Goal: Transaction & Acquisition: Purchase product/service

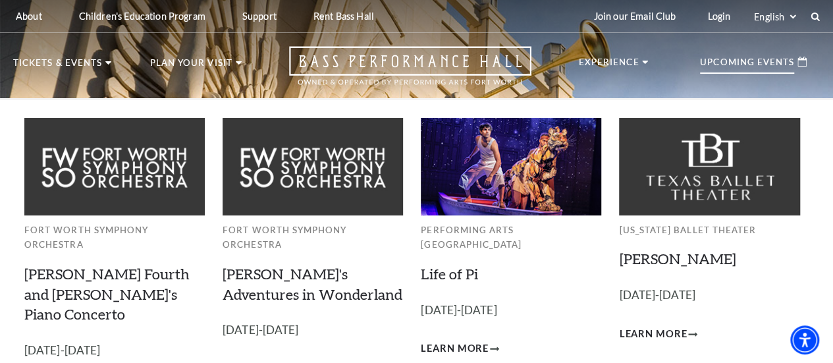
click at [765, 68] on p "Upcoming Events" at bounding box center [747, 66] width 94 height 16
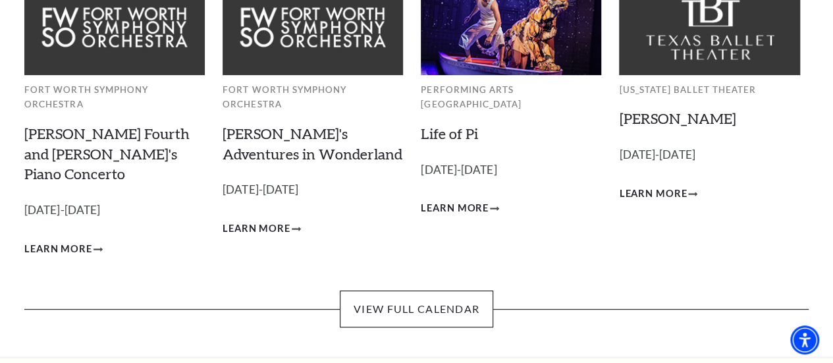
scroll to position [140, 0]
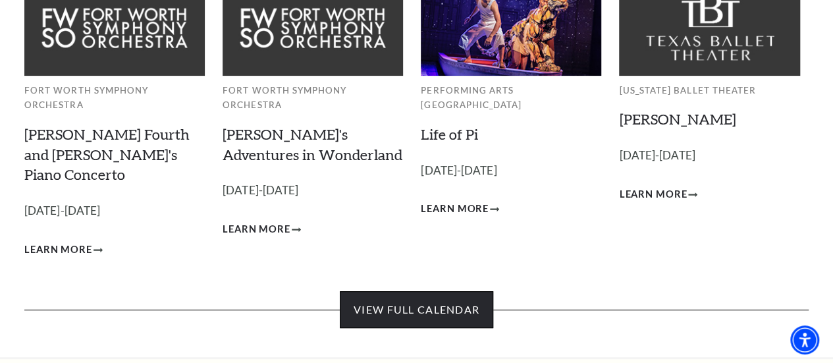
click at [454, 291] on link "View Full Calendar" at bounding box center [416, 309] width 153 height 37
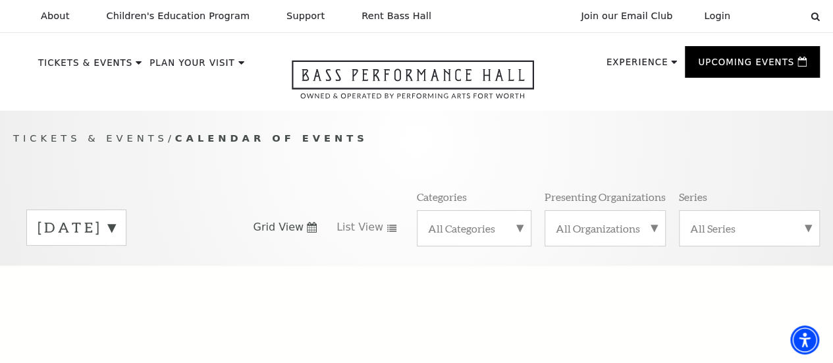
click at [115, 230] on label "[DATE]" at bounding box center [77, 227] width 78 height 20
click at [436, 121] on div "Tickets & Events / Calendar of Events [DATE] [DATE] [DATE] [DATE] [DATE] [DATE]…" at bounding box center [416, 188] width 833 height 155
click at [115, 251] on label "[DATE]" at bounding box center [77, 255] width 78 height 28
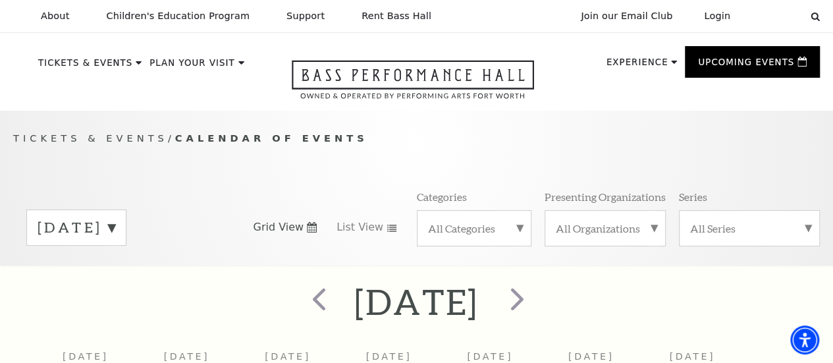
click at [126, 227] on div "[DATE]" at bounding box center [76, 227] width 100 height 36
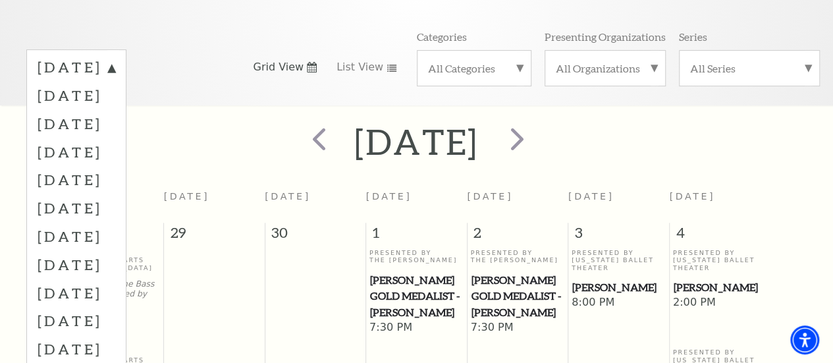
scroll to position [159, 0]
click at [115, 132] on label "[DATE]" at bounding box center [77, 124] width 78 height 28
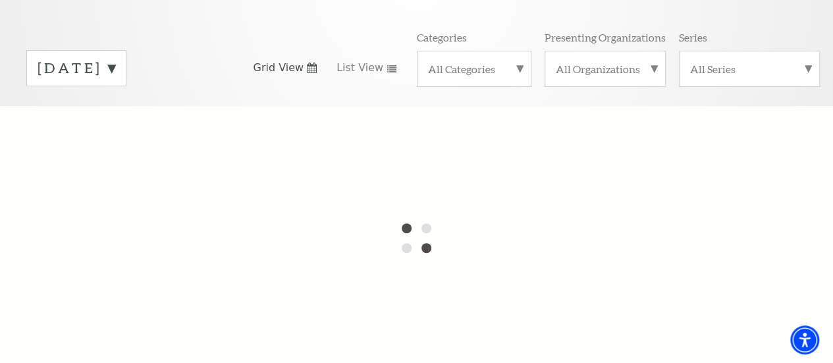
click at [115, 70] on label "[DATE]" at bounding box center [77, 68] width 78 height 20
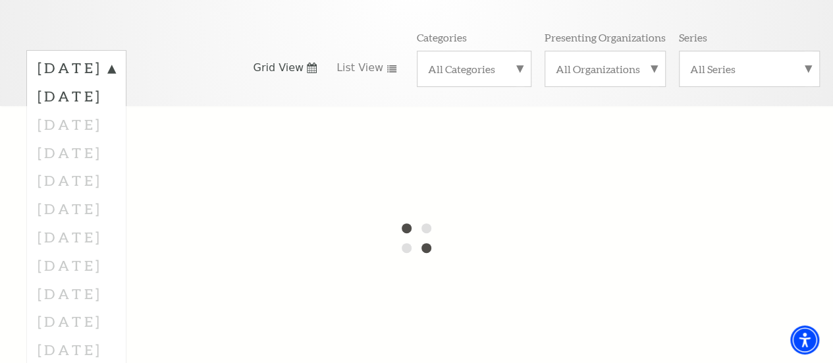
click at [80, 126] on div at bounding box center [416, 237] width 833 height 263
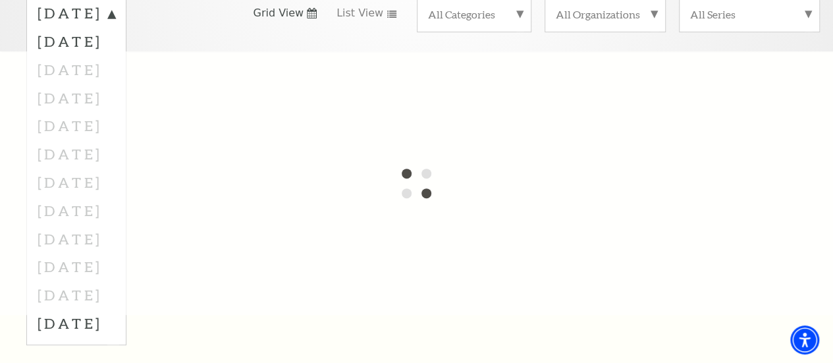
scroll to position [215, 0]
click at [132, 74] on div at bounding box center [416, 182] width 833 height 263
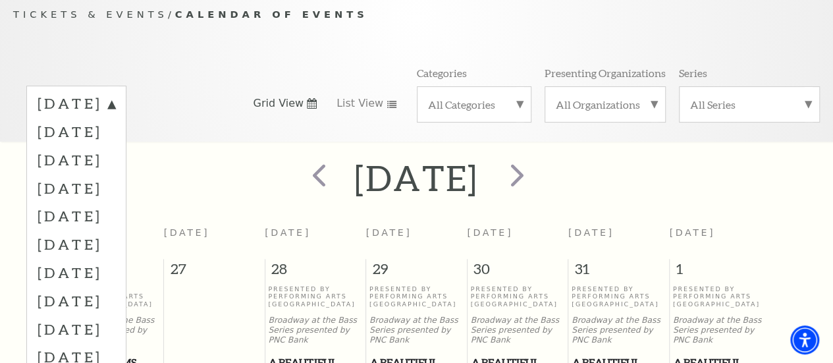
scroll to position [116, 0]
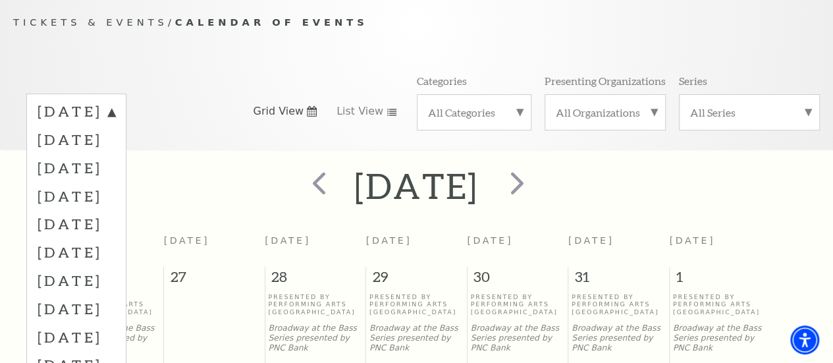
click at [792, 183] on div "[DATE]" at bounding box center [416, 185] width 833 height 47
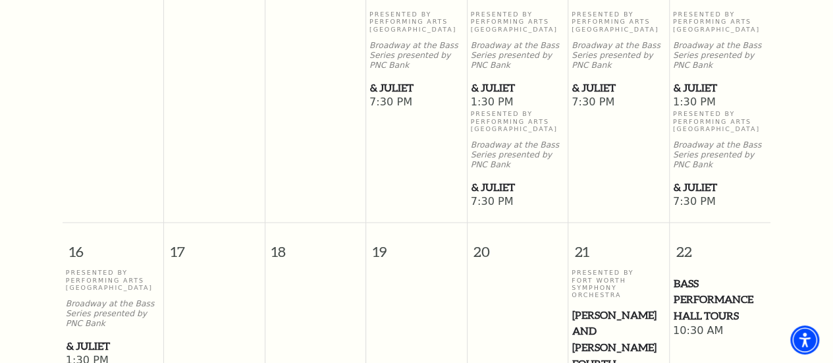
scroll to position [913, 0]
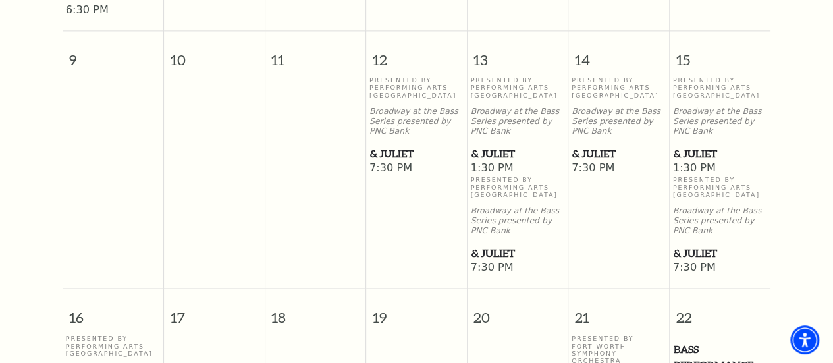
click at [684, 162] on span "& Juliet" at bounding box center [721, 154] width 94 height 16
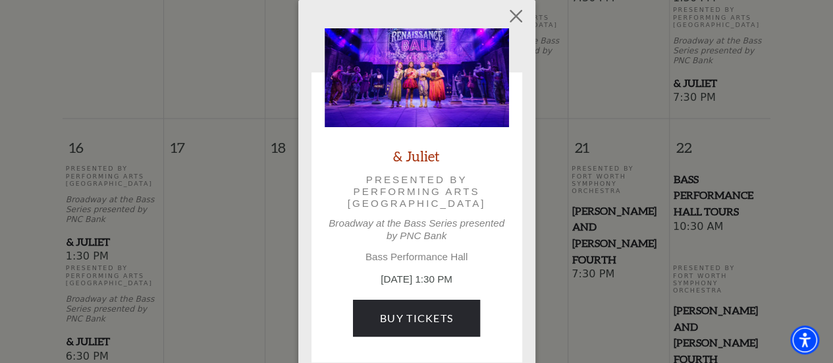
scroll to position [1105, 0]
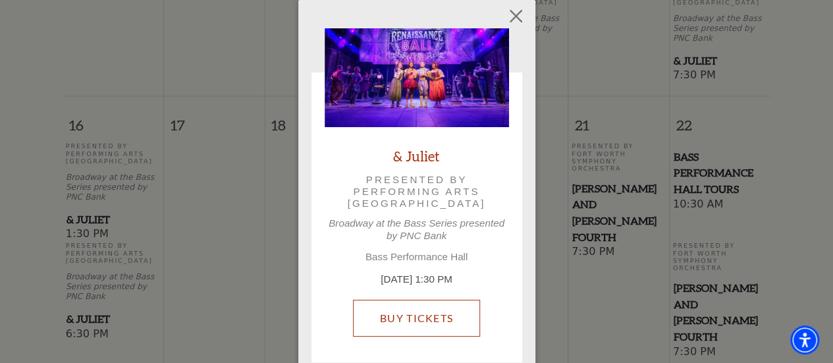
click at [414, 308] on link "Buy Tickets" at bounding box center [416, 318] width 127 height 37
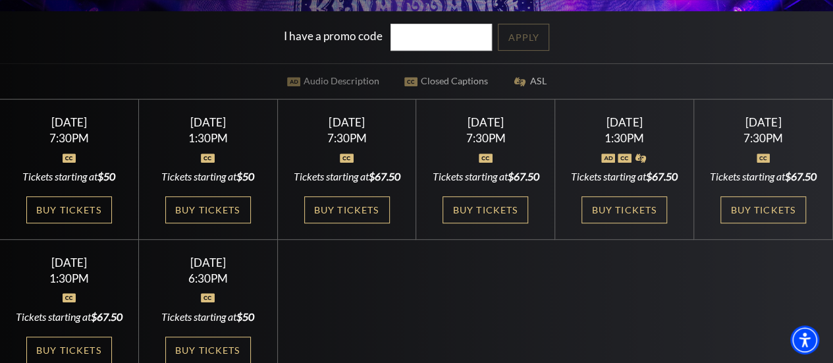
scroll to position [265, 0]
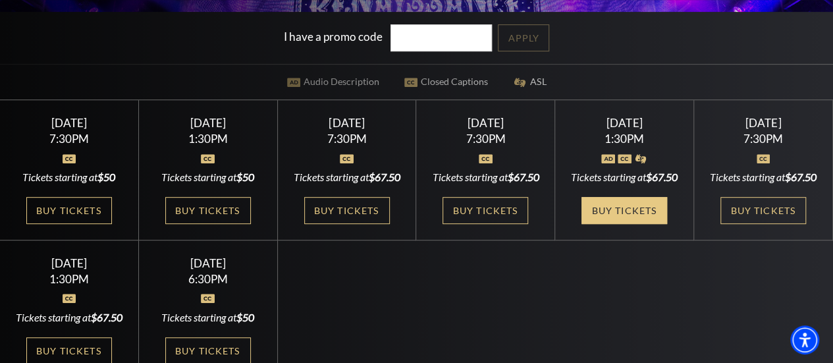
click at [649, 224] on link "Buy Tickets" at bounding box center [625, 210] width 86 height 27
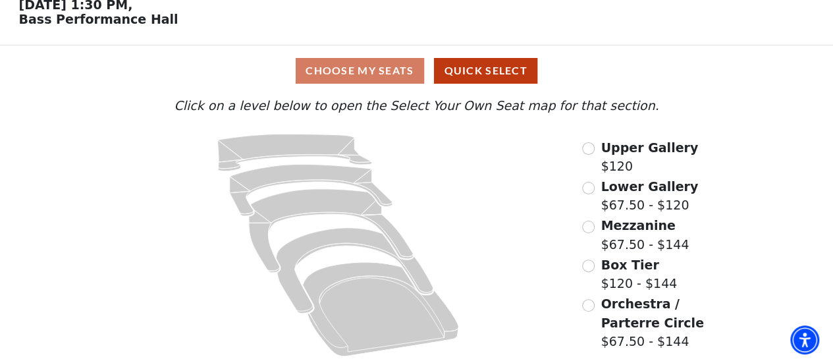
scroll to position [67, 0]
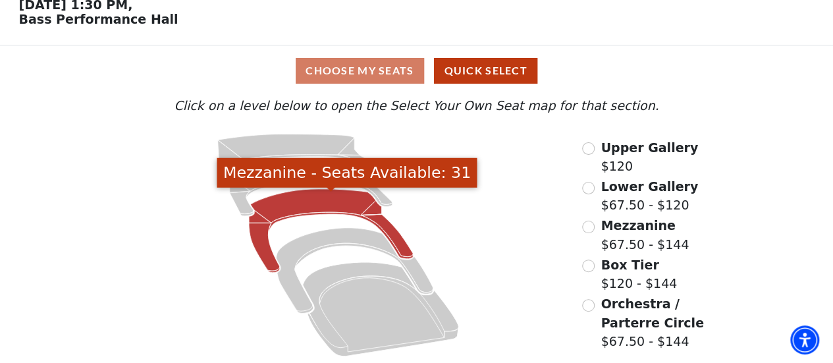
click at [341, 198] on icon "Mezzanine - Seats Available: 31" at bounding box center [331, 231] width 164 height 84
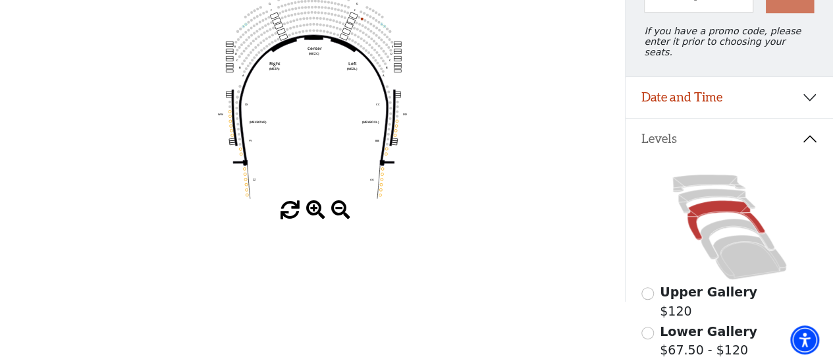
scroll to position [228, 0]
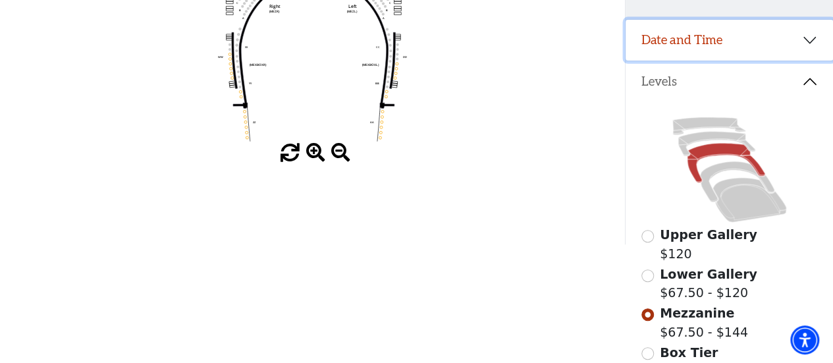
click at [805, 35] on button "Date and Time" at bounding box center [729, 40] width 207 height 41
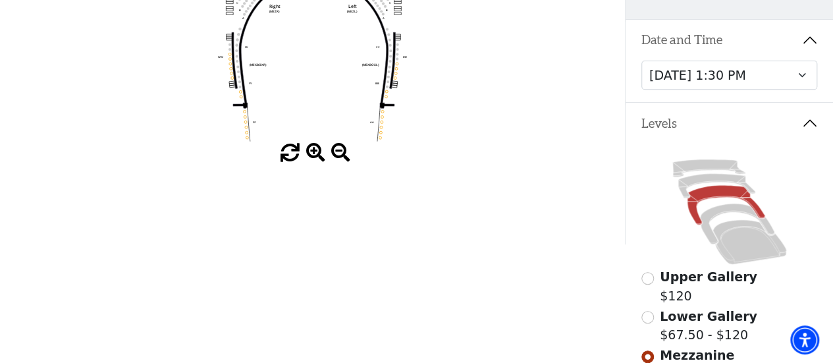
click at [805, 35] on button "Date and Time" at bounding box center [729, 40] width 207 height 41
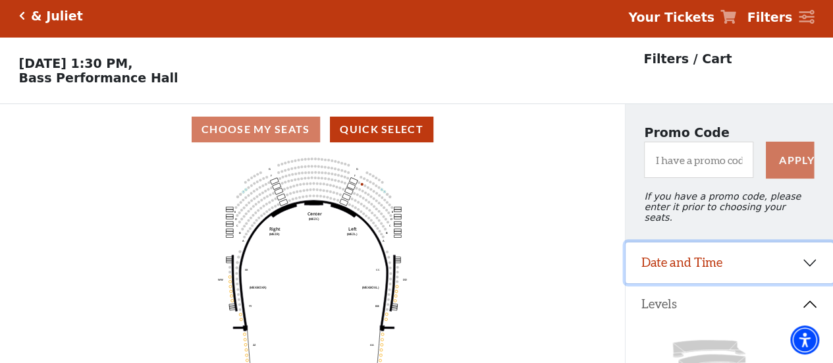
scroll to position [5, 0]
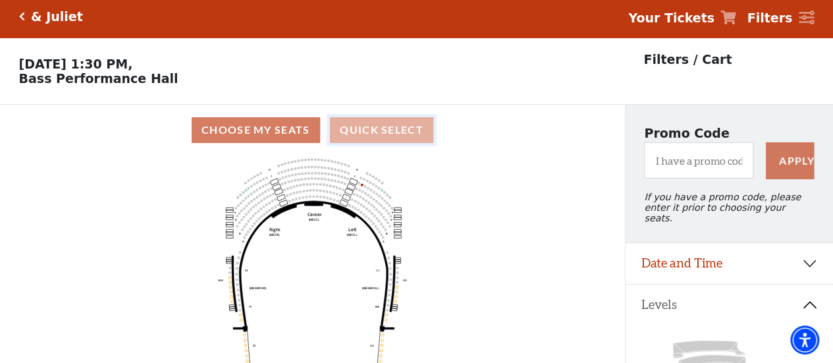
click at [369, 136] on button "Quick Select" at bounding box center [381, 130] width 103 height 26
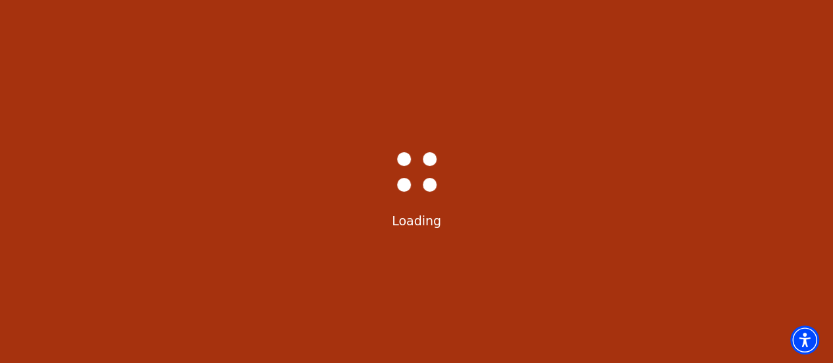
select select "6232"
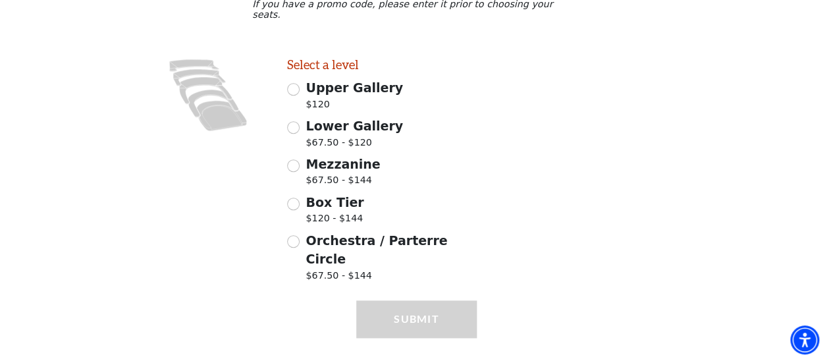
scroll to position [327, 0]
click at [288, 163] on input "Mezzanine $67.50 - $144" at bounding box center [293, 166] width 13 height 13
radio input "true"
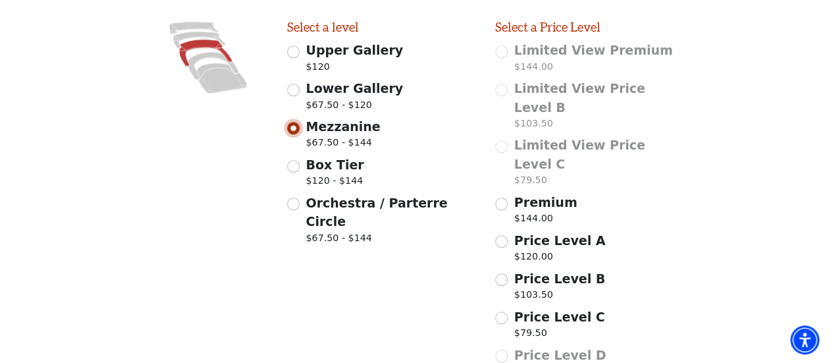
scroll to position [379, 0]
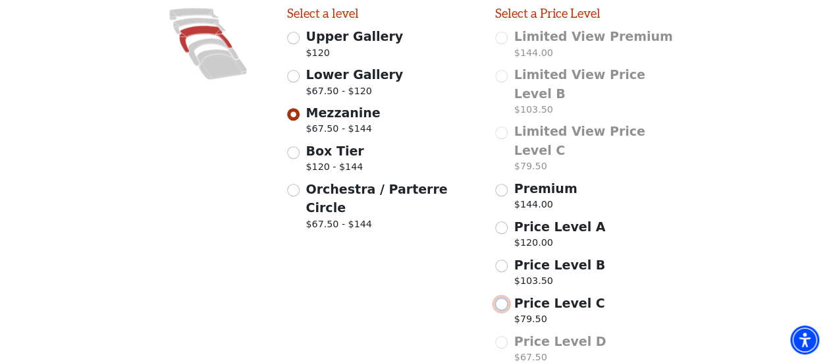
click at [501, 298] on input "Price Level C $79.50" at bounding box center [501, 304] width 13 height 13
radio input "true"
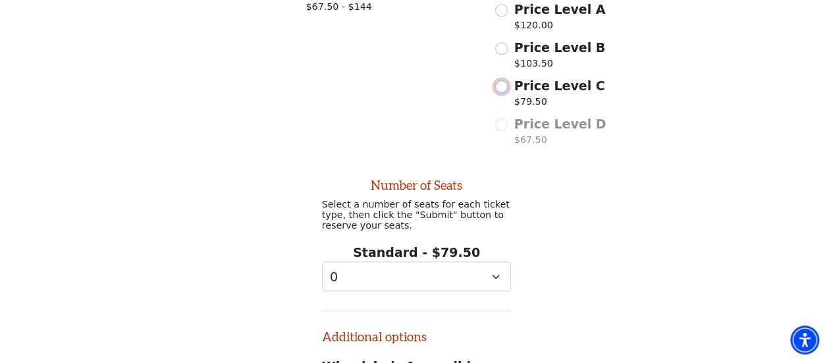
scroll to position [595, 0]
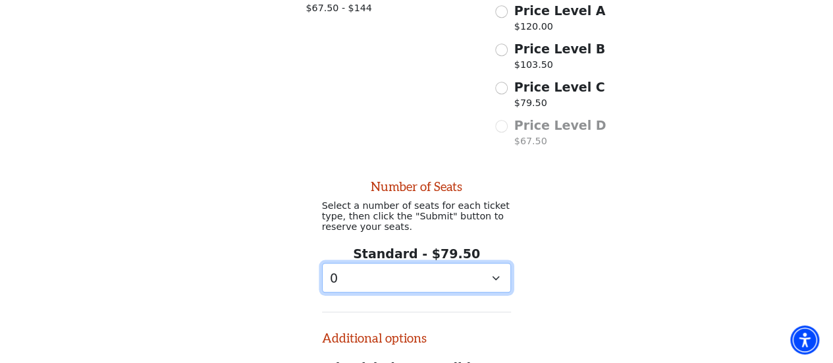
click at [495, 263] on select "0 1" at bounding box center [417, 278] width 190 height 30
select select "1"
click at [322, 263] on select "0 1" at bounding box center [417, 278] width 190 height 30
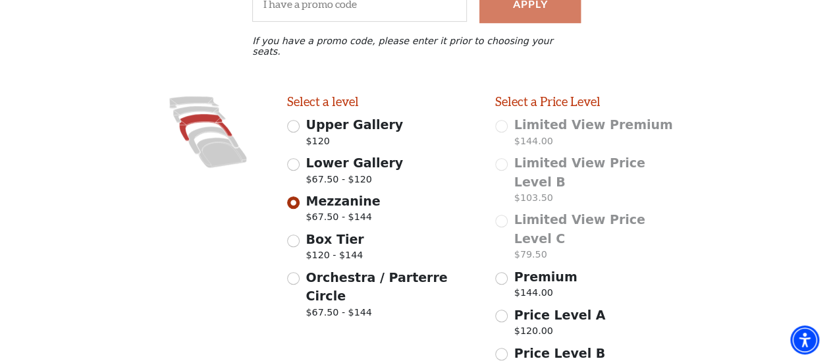
scroll to position [274, 0]
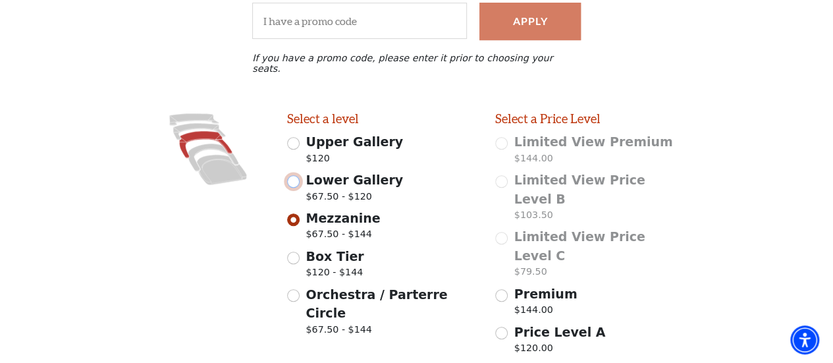
click at [296, 175] on input "Lower Gallery $67.50 - $120" at bounding box center [293, 181] width 13 height 13
radio input "true"
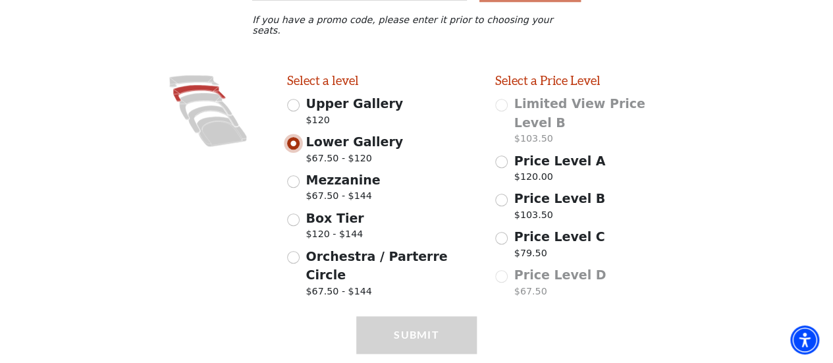
scroll to position [328, 0]
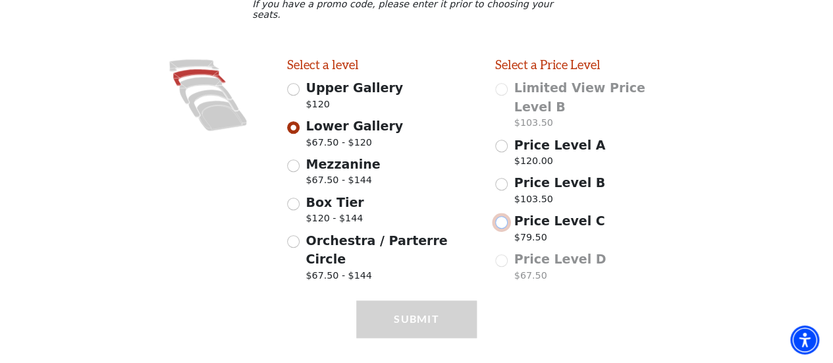
click at [498, 216] on input "Price Level C $79.50" at bounding box center [501, 222] width 13 height 13
radio input "true"
select select "1"
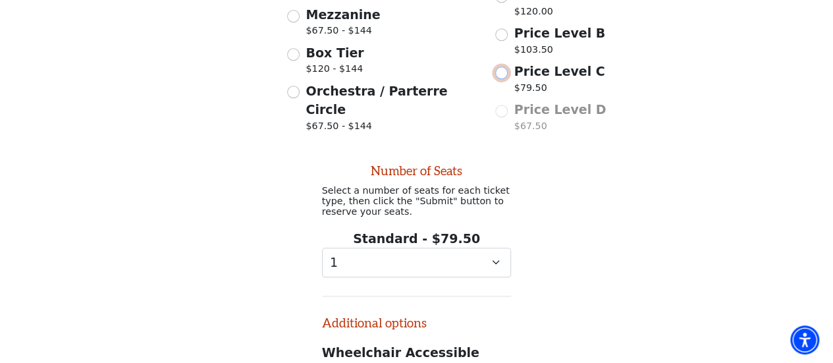
scroll to position [640, 0]
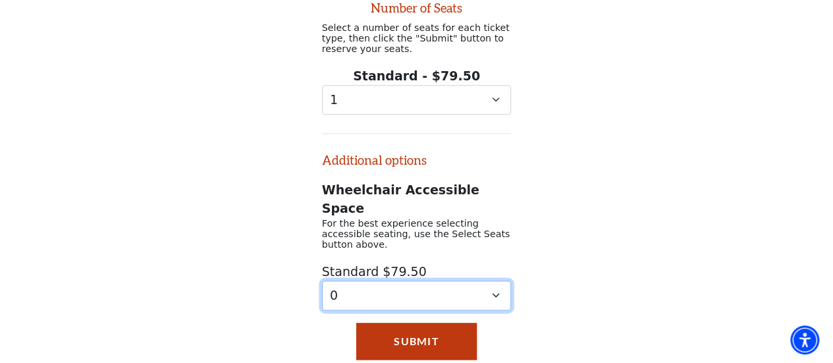
click at [498, 281] on select "0 1 2 3 4 5 6" at bounding box center [417, 296] width 190 height 30
click at [322, 281] on select "0 1 2 3 4 5 6" at bounding box center [417, 296] width 190 height 30
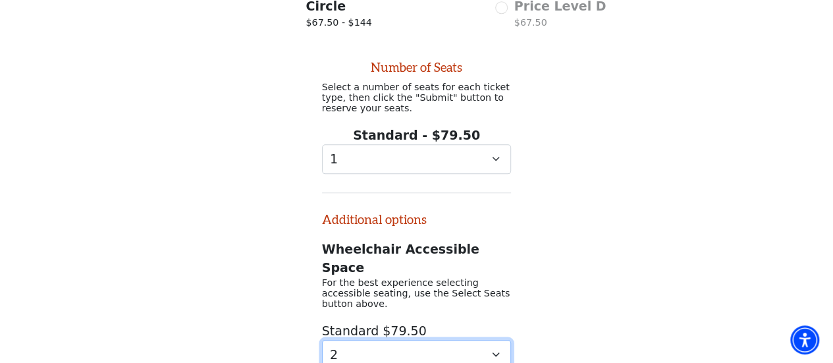
click at [496, 340] on select "0 1 2 3 4 5 6" at bounding box center [417, 355] width 190 height 30
select select "0"
click at [322, 340] on select "0 1 2 3 4 5 6" at bounding box center [417, 355] width 190 height 30
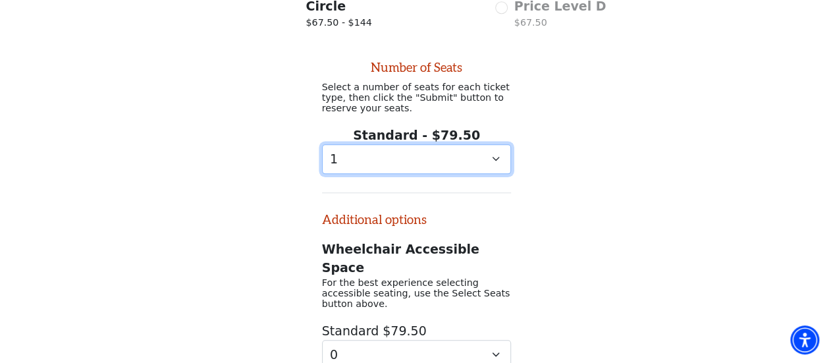
click at [486, 144] on select "0 1" at bounding box center [417, 159] width 190 height 30
click at [565, 180] on div "Number of Seats Select a number of seats for each ticket type, then click the "…" at bounding box center [416, 202] width 833 height 335
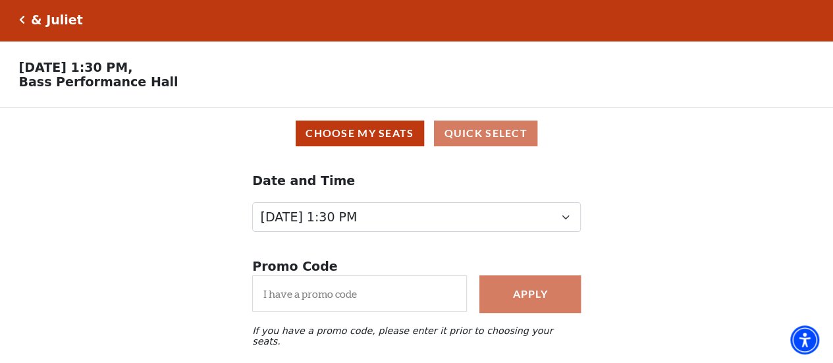
scroll to position [0, 0]
